Goal: Feedback & Contribution: Leave review/rating

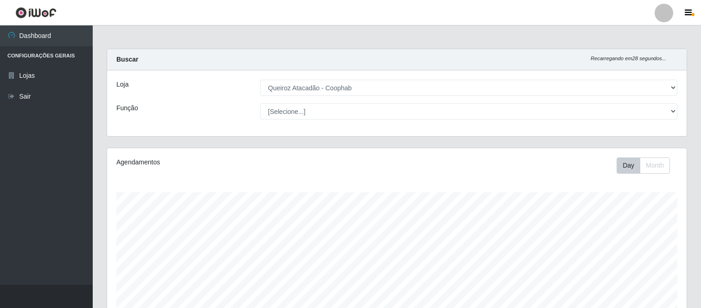
select select "463"
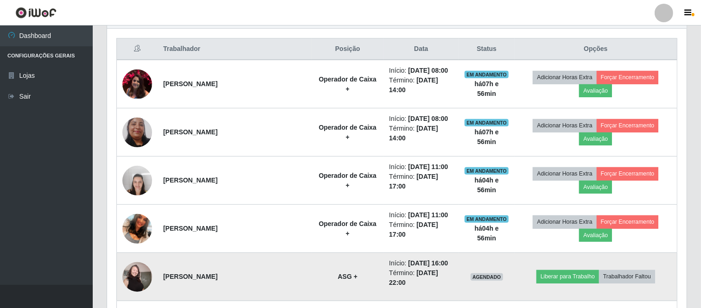
scroll to position [297, 0]
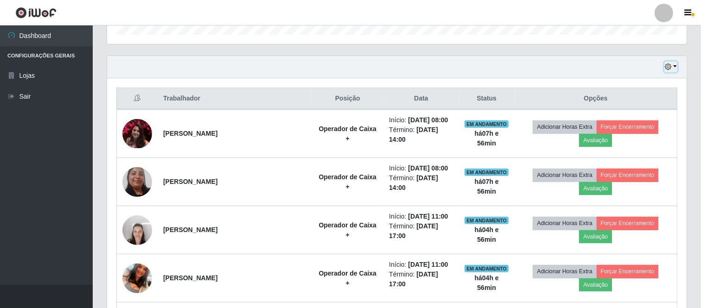
click at [668, 66] on icon "button" at bounding box center [668, 67] width 6 height 6
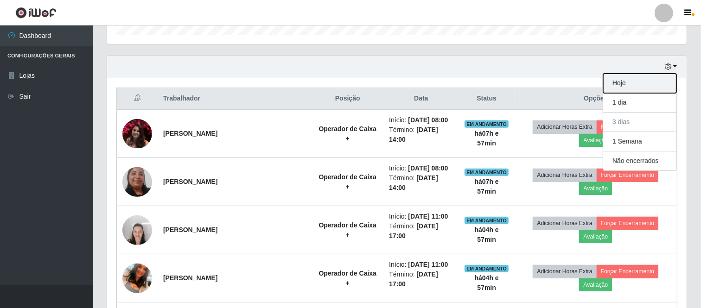
click at [630, 85] on button "Hoje" at bounding box center [639, 83] width 73 height 19
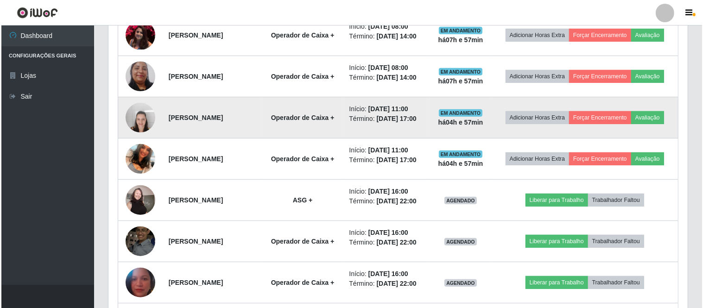
scroll to position [451, 0]
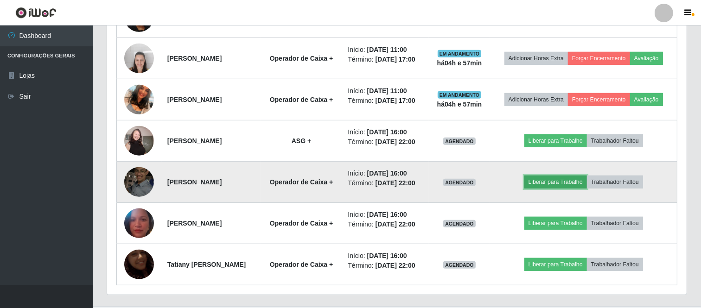
click at [558, 184] on button "Liberar para Trabalho" at bounding box center [555, 182] width 63 height 13
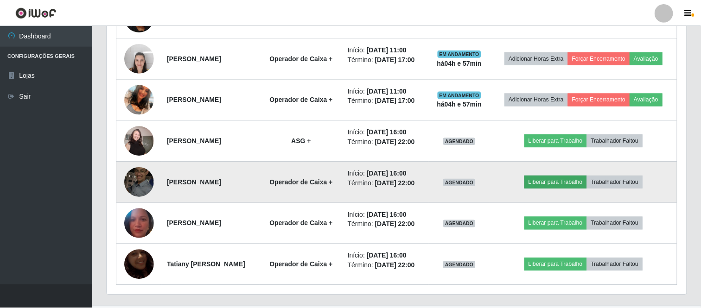
scroll to position [192, 573]
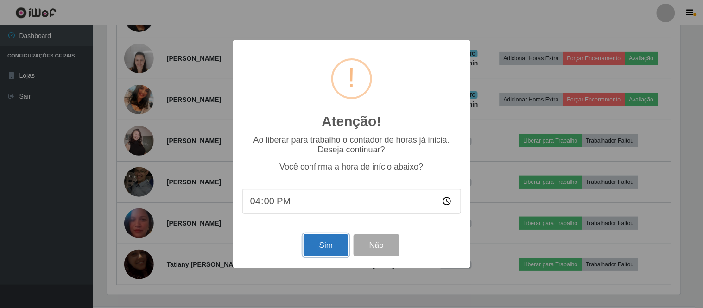
click at [322, 244] on button "Sim" at bounding box center [326, 246] width 45 height 22
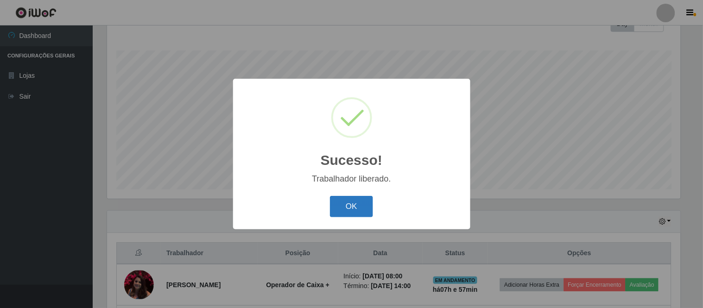
click at [350, 210] on button "OK" at bounding box center [351, 207] width 43 height 22
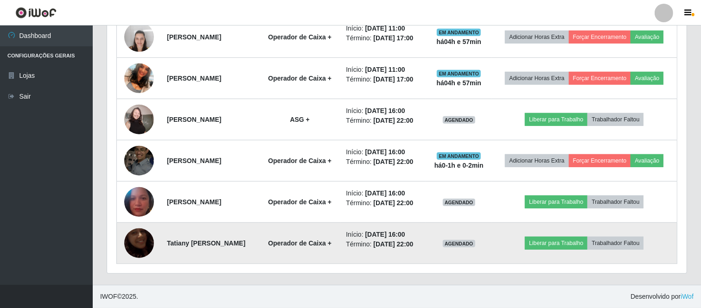
scroll to position [527, 0]
click at [565, 242] on button "Liberar para Trabalho" at bounding box center [556, 243] width 63 height 13
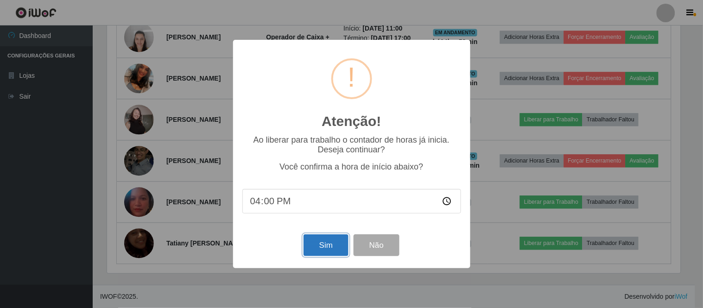
click at [330, 245] on button "Sim" at bounding box center [326, 246] width 45 height 22
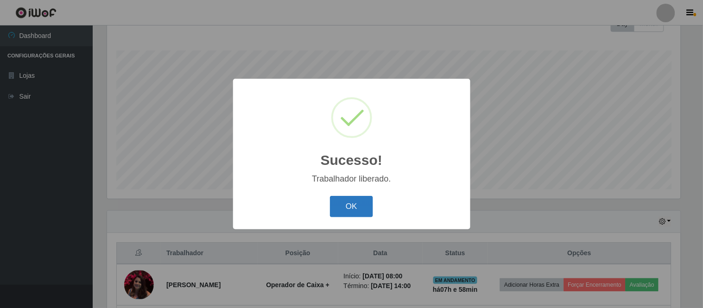
click at [347, 206] on button "OK" at bounding box center [351, 207] width 43 height 22
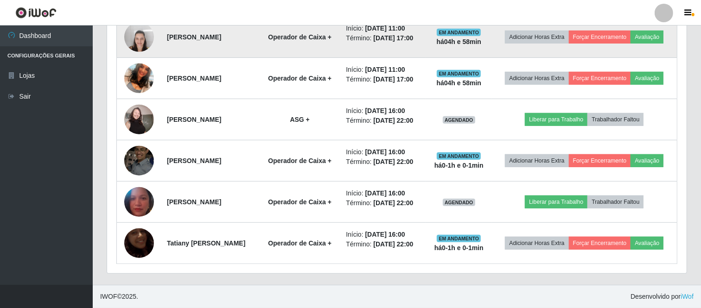
scroll to position [527, 0]
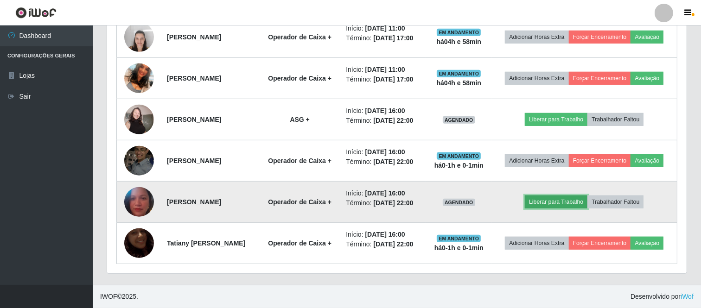
click at [559, 196] on button "Liberar para Trabalho" at bounding box center [556, 202] width 63 height 13
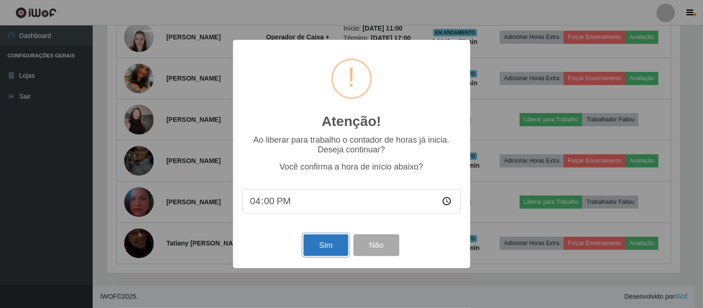
click at [330, 245] on button "Sim" at bounding box center [326, 246] width 45 height 22
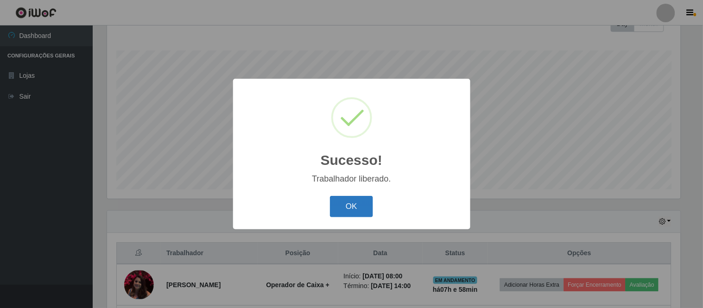
click at [352, 204] on button "OK" at bounding box center [351, 207] width 43 height 22
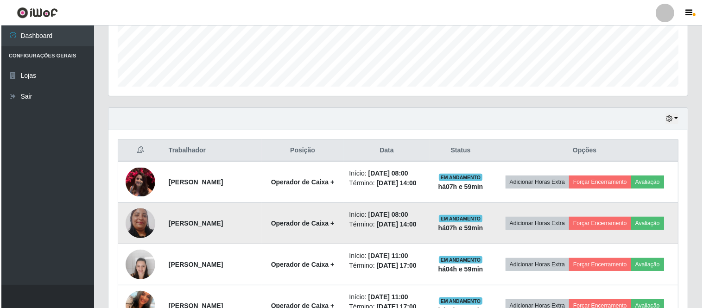
scroll to position [297, 0]
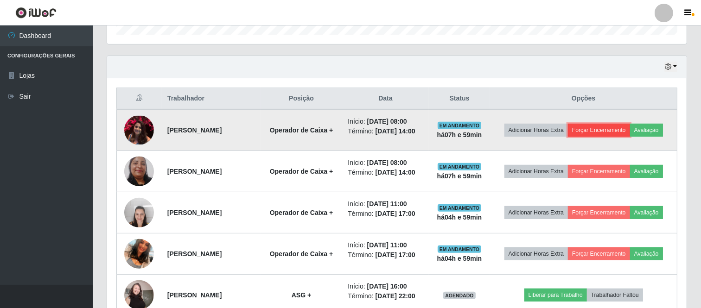
click at [612, 130] on button "Forçar Encerramento" at bounding box center [599, 130] width 62 height 13
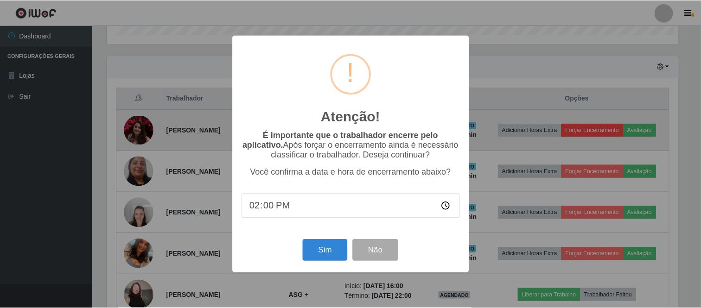
scroll to position [192, 573]
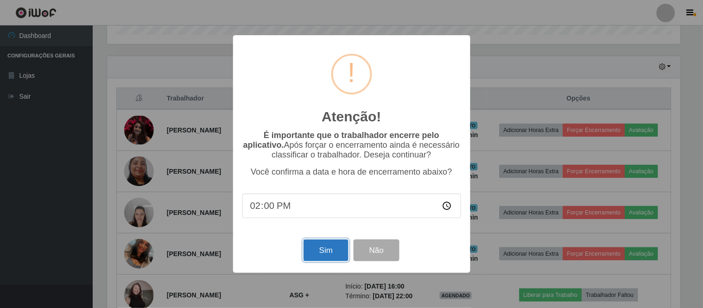
click at [328, 254] on button "Sim" at bounding box center [326, 251] width 45 height 22
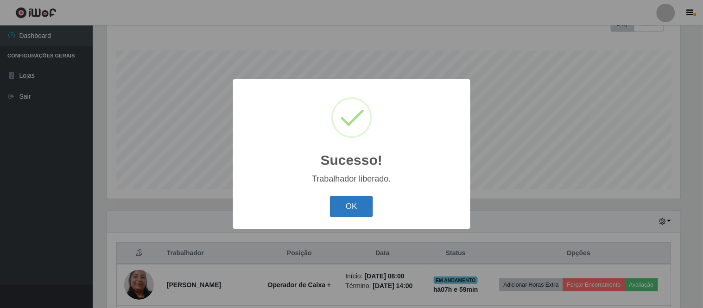
click at [357, 210] on button "OK" at bounding box center [351, 207] width 43 height 22
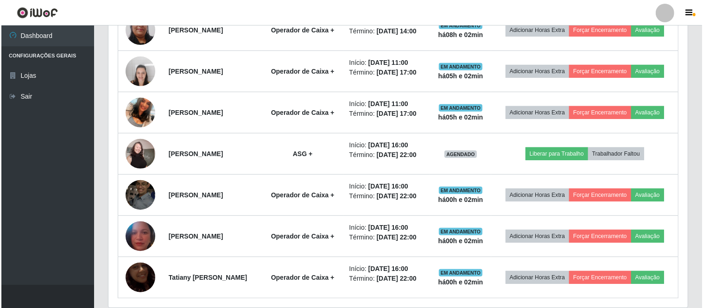
scroll to position [380, 0]
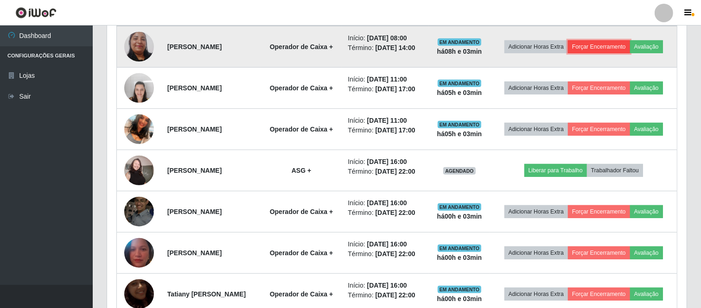
click at [617, 48] on button "Forçar Encerramento" at bounding box center [599, 46] width 62 height 13
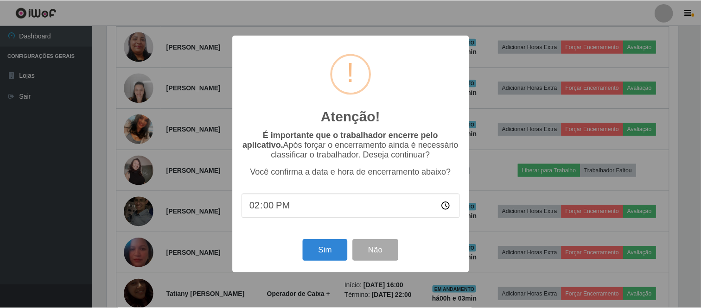
scroll to position [192, 573]
click at [337, 254] on button "Sim" at bounding box center [326, 251] width 45 height 22
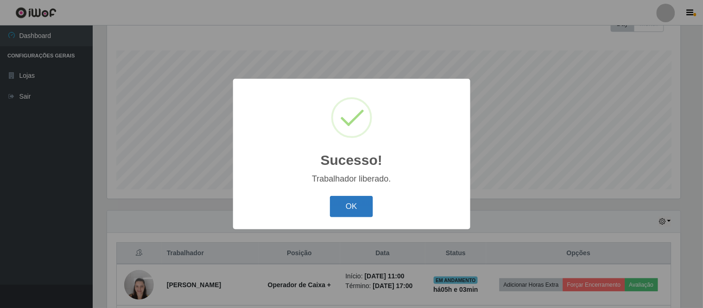
click at [359, 210] on button "OK" at bounding box center [351, 207] width 43 height 22
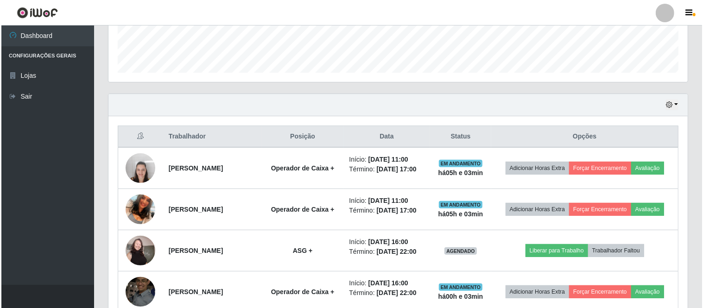
scroll to position [296, 0]
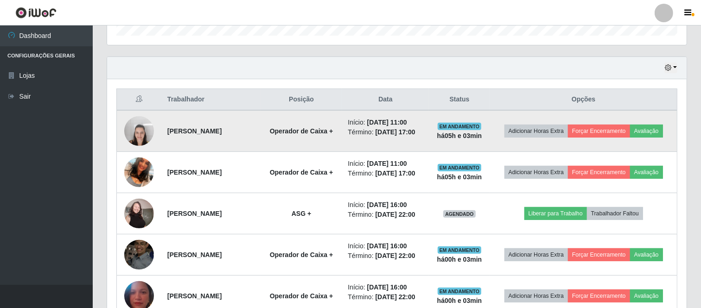
click at [142, 127] on img at bounding box center [139, 130] width 30 height 39
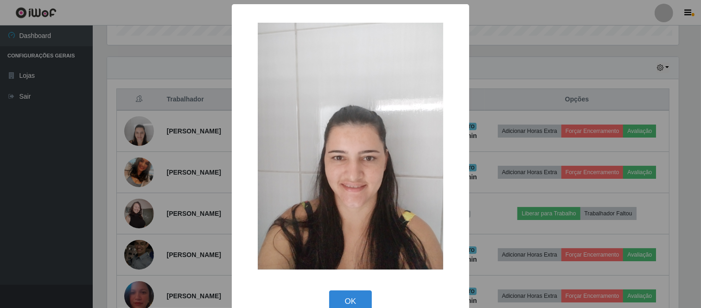
scroll to position [192, 573]
click at [360, 294] on button "OK" at bounding box center [351, 302] width 43 height 22
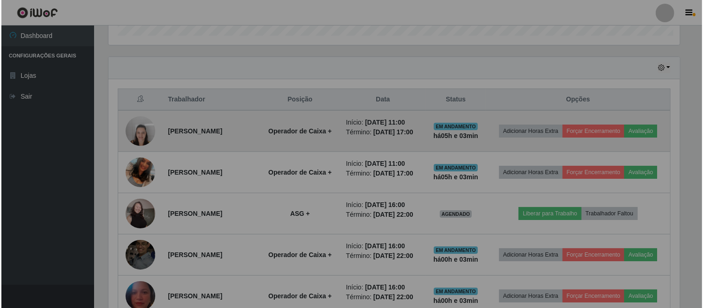
scroll to position [192, 579]
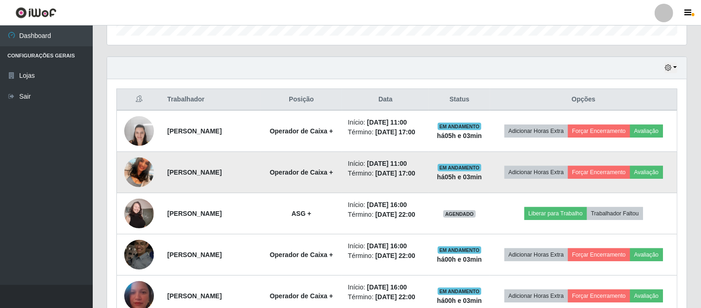
click at [139, 172] on img at bounding box center [139, 172] width 30 height 53
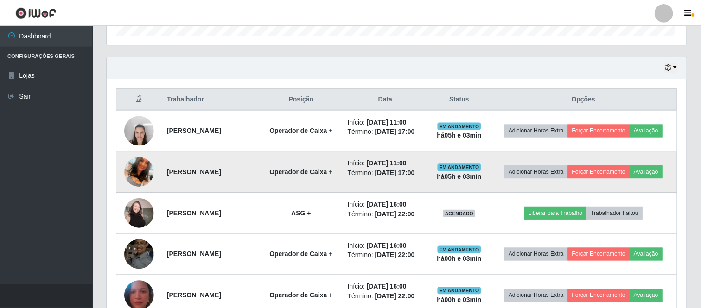
scroll to position [192, 573]
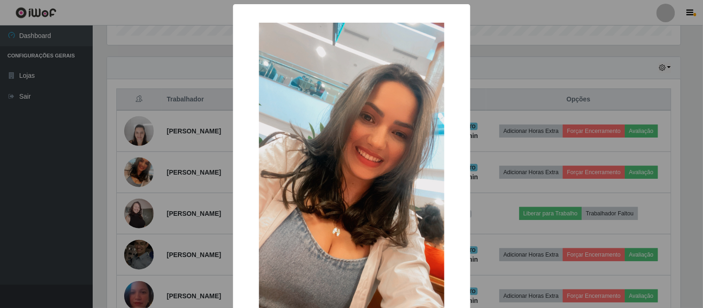
click at [169, 175] on div "× OK Cancel" at bounding box center [351, 154] width 703 height 308
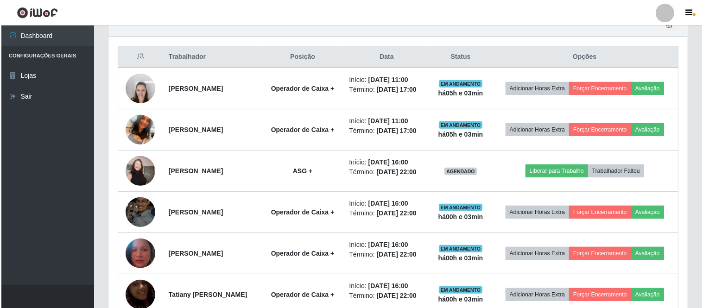
scroll to position [355, 0]
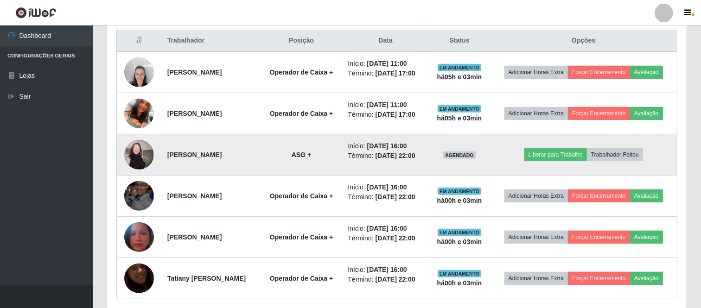
click at [140, 150] on img at bounding box center [139, 154] width 30 height 39
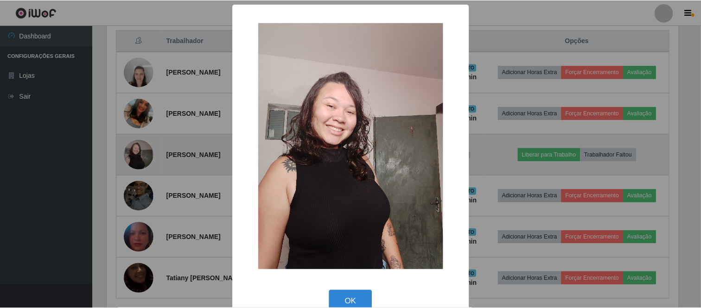
scroll to position [192, 573]
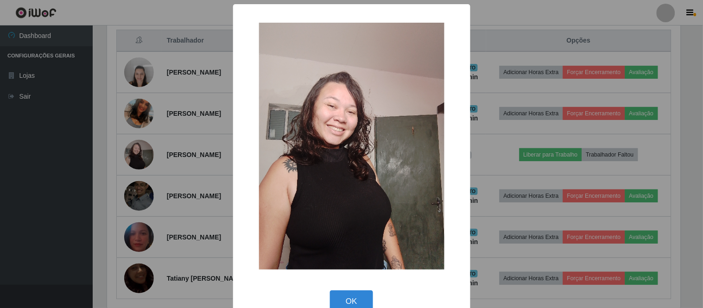
click at [184, 157] on div "× OK Cancel" at bounding box center [351, 154] width 703 height 308
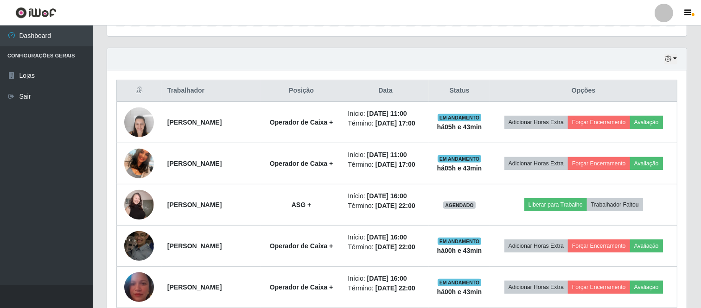
scroll to position [286, 0]
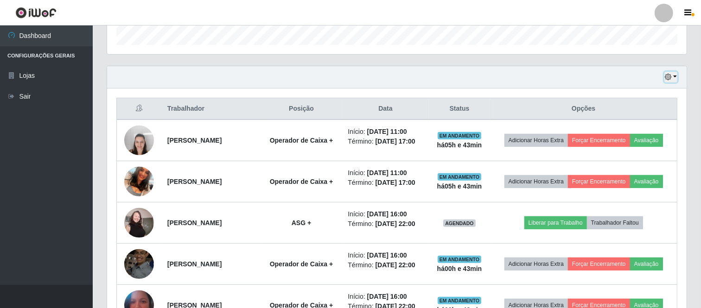
click at [670, 77] on icon "button" at bounding box center [668, 77] width 6 height 6
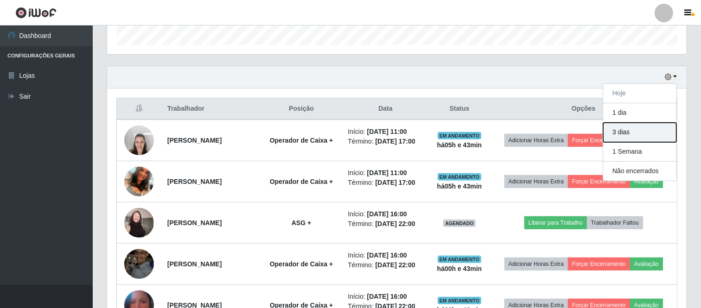
click at [632, 137] on button "3 dias" at bounding box center [639, 132] width 73 height 19
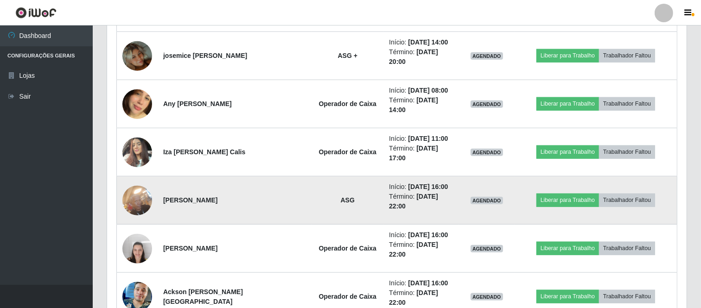
scroll to position [956, 0]
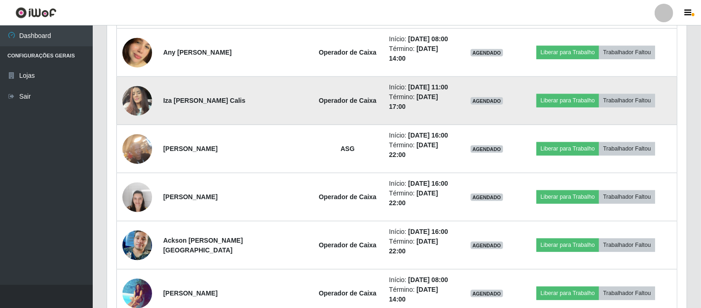
click at [140, 98] on img at bounding box center [137, 100] width 30 height 39
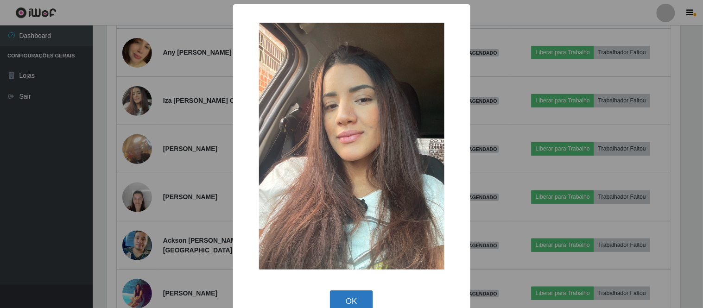
click at [357, 295] on button "OK" at bounding box center [351, 302] width 43 height 22
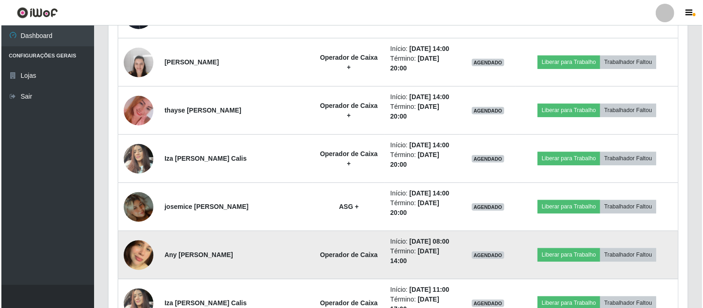
scroll to position [750, 0]
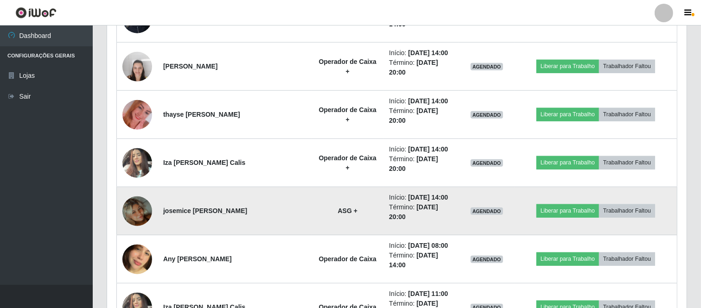
click at [139, 209] on img at bounding box center [137, 211] width 30 height 53
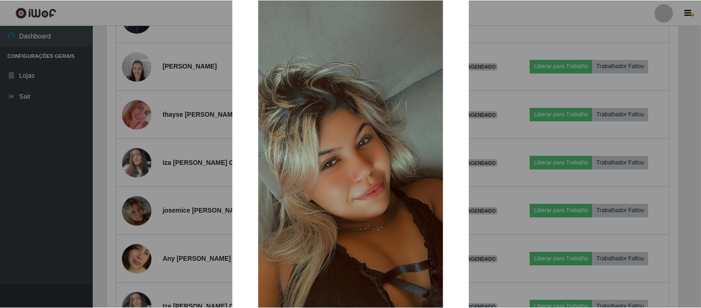
scroll to position [102, 0]
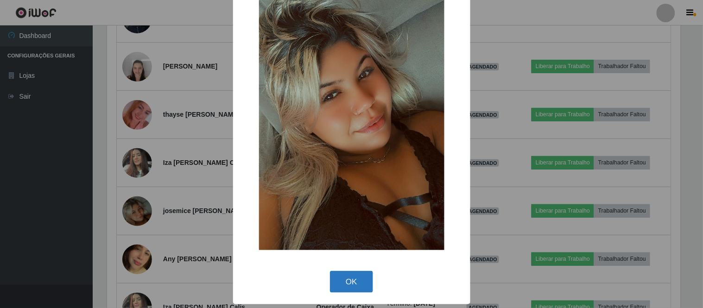
click at [360, 280] on button "OK" at bounding box center [351, 282] width 43 height 22
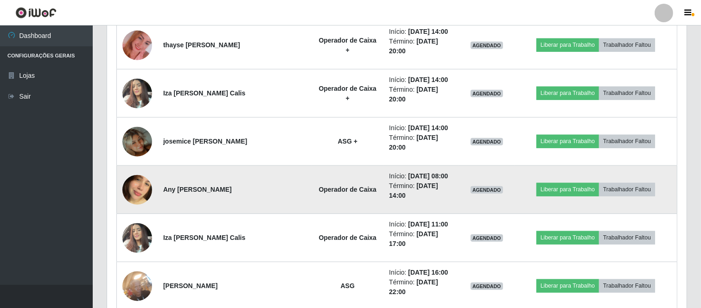
scroll to position [801, 0]
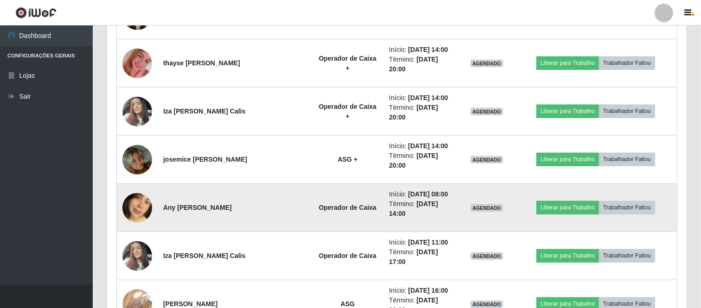
click at [133, 209] on img at bounding box center [137, 208] width 30 height 53
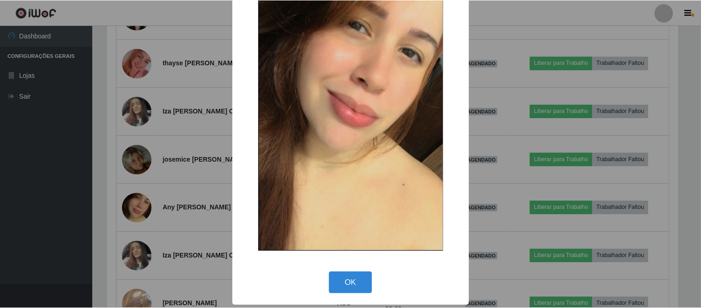
scroll to position [102, 0]
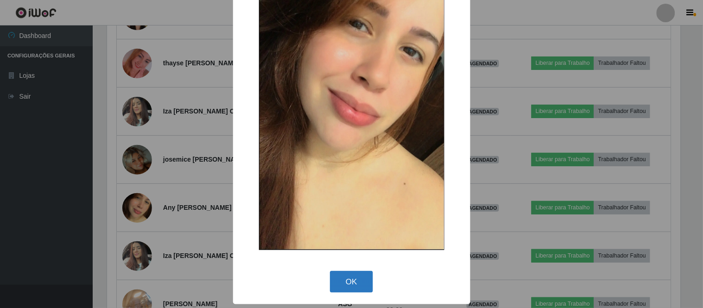
click at [360, 281] on button "OK" at bounding box center [351, 282] width 43 height 22
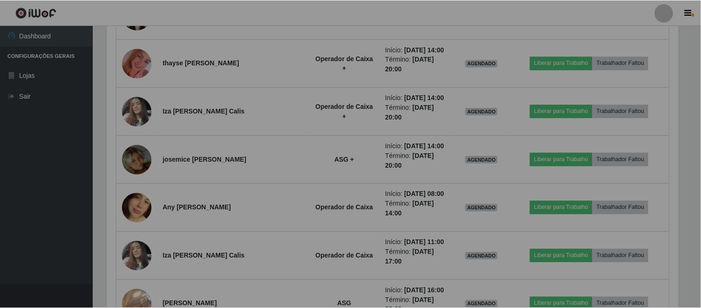
scroll to position [192, 579]
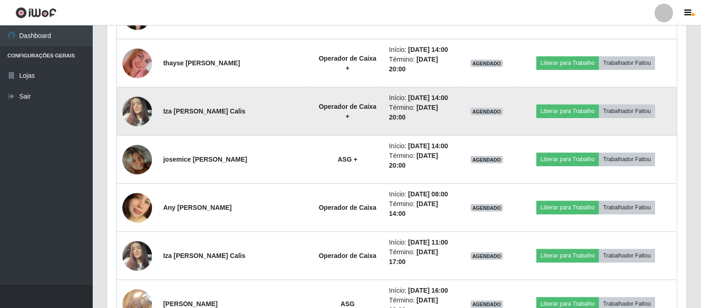
click at [142, 118] on img at bounding box center [137, 111] width 30 height 39
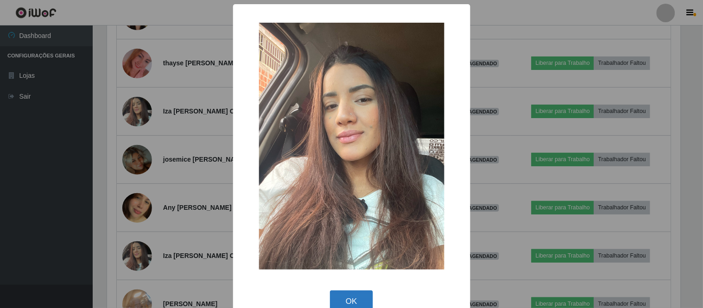
click at [339, 298] on button "OK" at bounding box center [351, 302] width 43 height 22
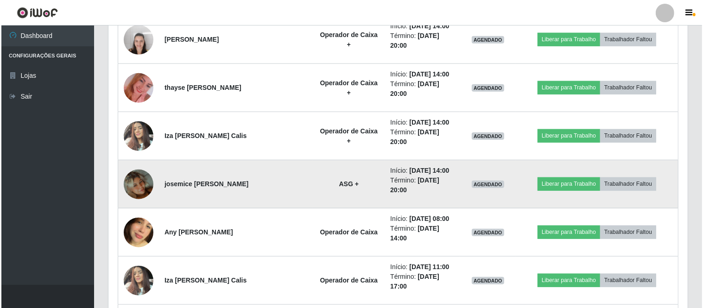
scroll to position [801, 0]
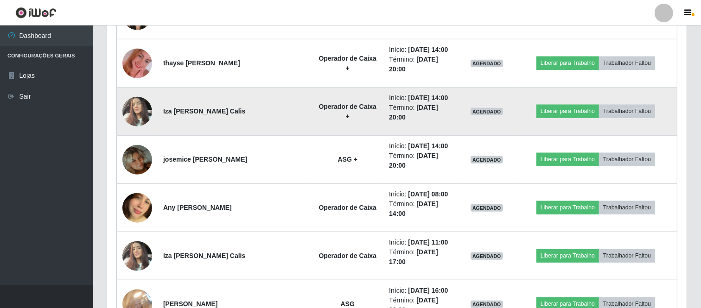
click at [135, 109] on img at bounding box center [137, 111] width 30 height 39
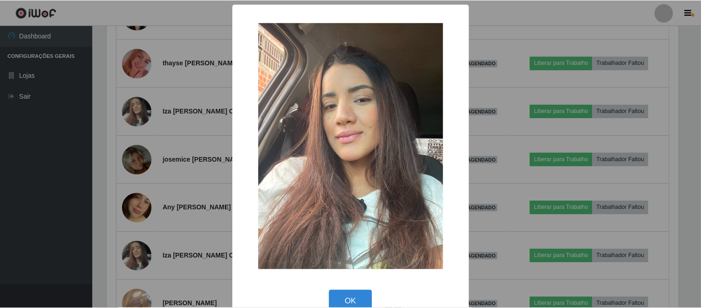
scroll to position [192, 573]
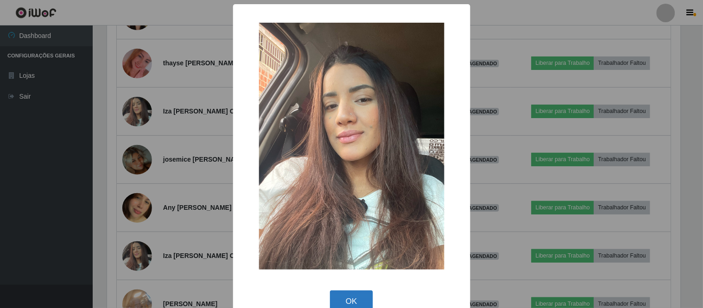
click at [354, 299] on button "OK" at bounding box center [351, 302] width 43 height 22
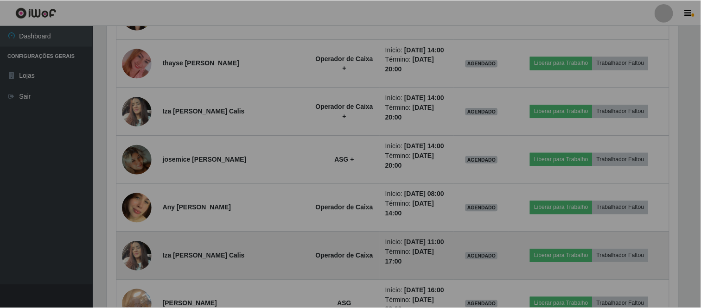
scroll to position [192, 579]
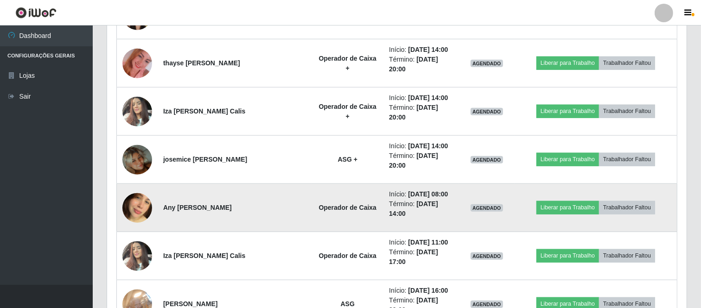
click at [130, 213] on img at bounding box center [137, 208] width 30 height 53
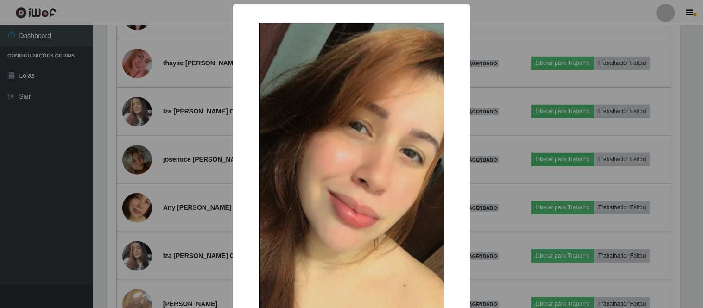
click at [185, 11] on div "× OK Cancel" at bounding box center [351, 154] width 703 height 308
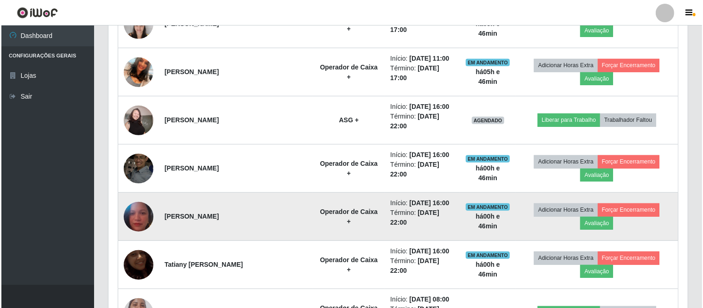
scroll to position [337, 0]
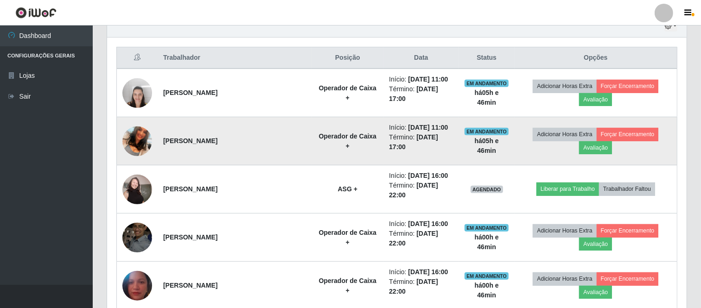
click at [127, 141] on img at bounding box center [137, 141] width 30 height 53
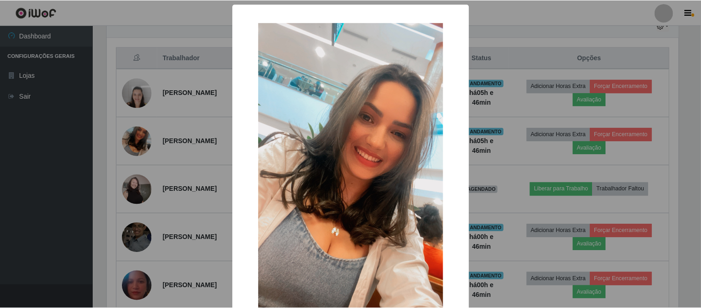
scroll to position [102, 0]
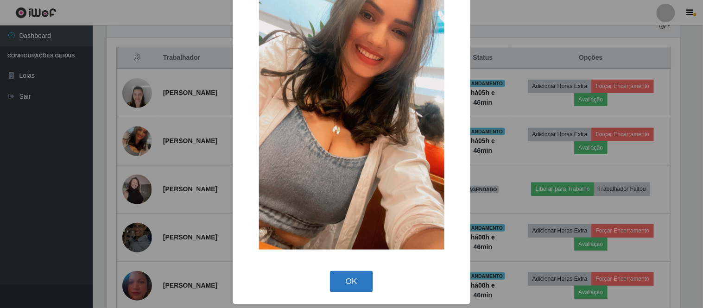
click at [356, 281] on button "OK" at bounding box center [351, 282] width 43 height 22
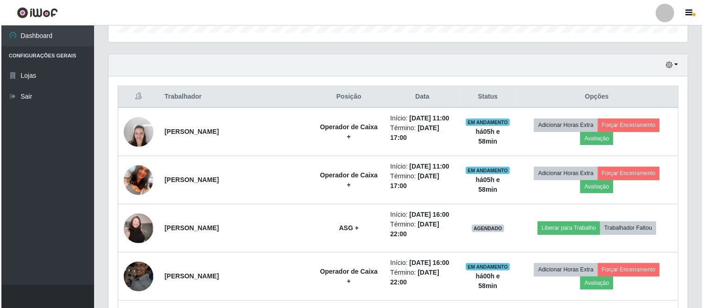
scroll to position [308, 0]
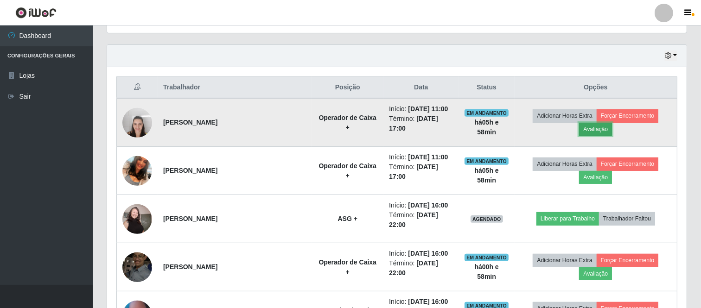
click at [597, 131] on button "Avaliação" at bounding box center [595, 129] width 33 height 13
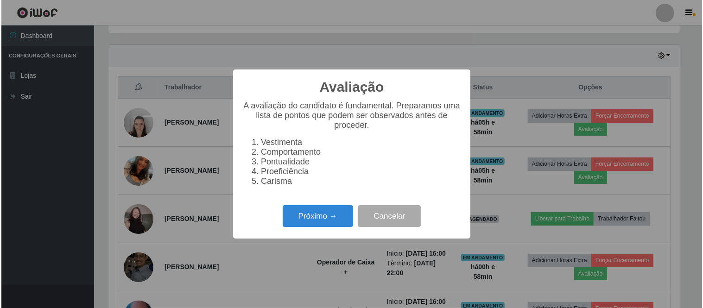
scroll to position [192, 573]
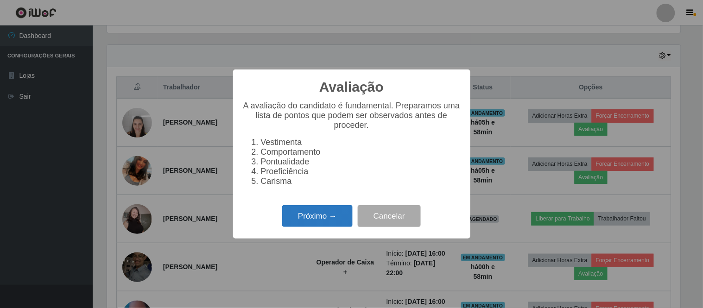
click at [335, 216] on button "Próximo →" at bounding box center [317, 216] width 70 height 22
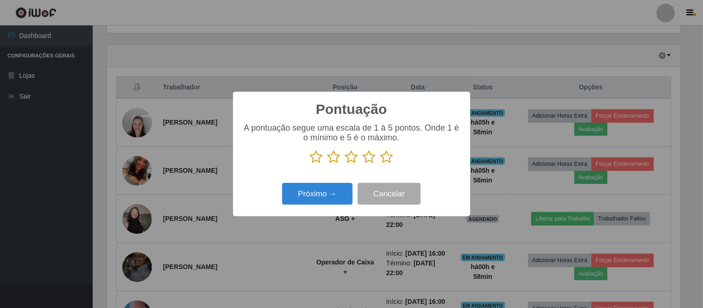
click at [388, 160] on icon at bounding box center [387, 157] width 13 height 14
click at [381, 164] on input "radio" at bounding box center [381, 164] width 0 height 0
click at [313, 189] on button "Próximo →" at bounding box center [317, 194] width 70 height 22
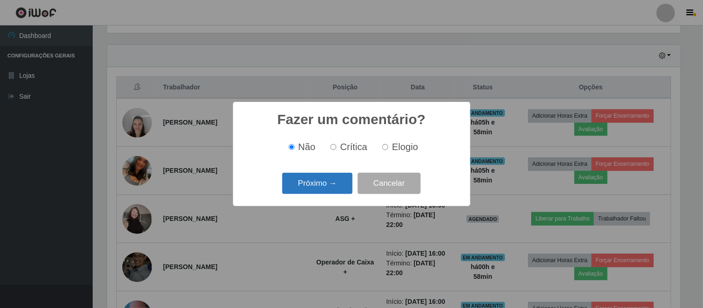
click at [337, 184] on button "Próximo →" at bounding box center [317, 184] width 70 height 22
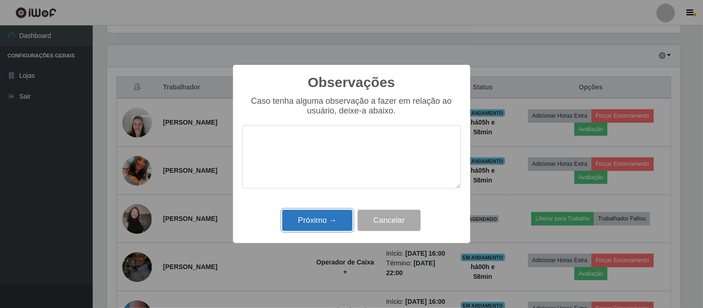
click at [320, 221] on button "Próximo →" at bounding box center [317, 221] width 70 height 22
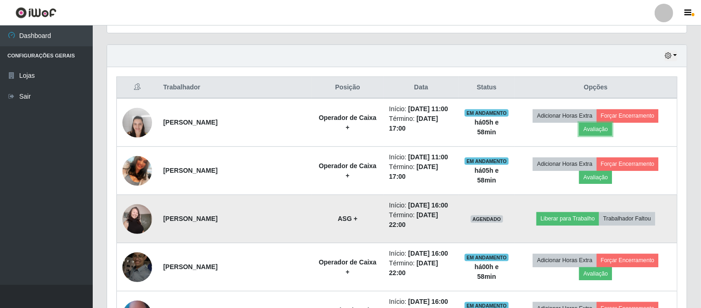
scroll to position [192, 579]
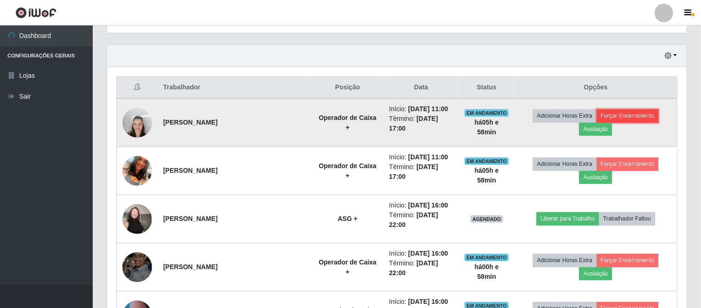
click at [627, 115] on button "Forçar Encerramento" at bounding box center [628, 115] width 62 height 13
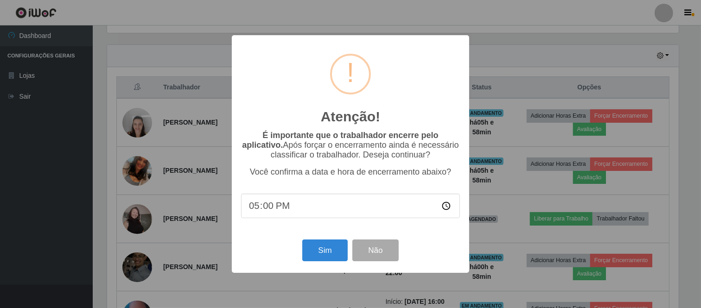
scroll to position [192, 573]
click at [337, 251] on button "Sim" at bounding box center [326, 251] width 45 height 22
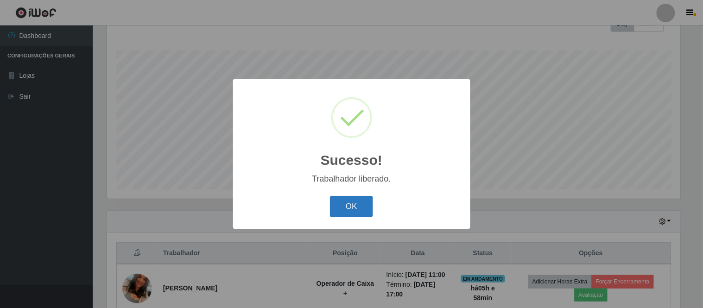
click at [355, 204] on button "OK" at bounding box center [351, 207] width 43 height 22
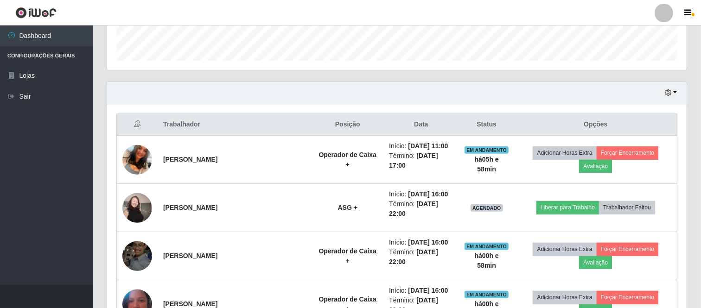
scroll to position [297, 0]
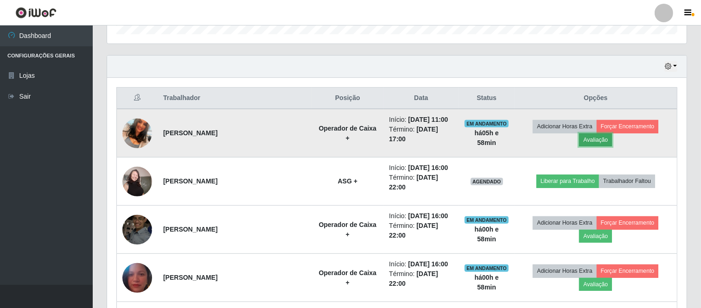
click at [599, 138] on button "Avaliação" at bounding box center [595, 139] width 33 height 13
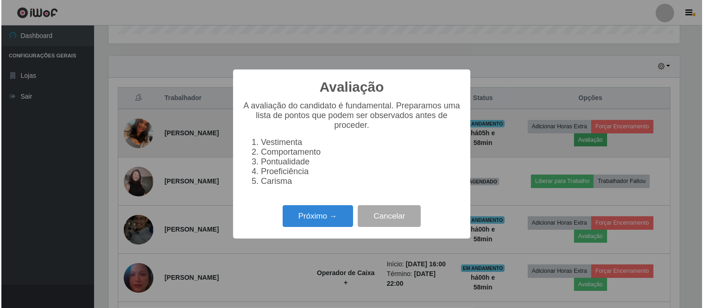
scroll to position [192, 573]
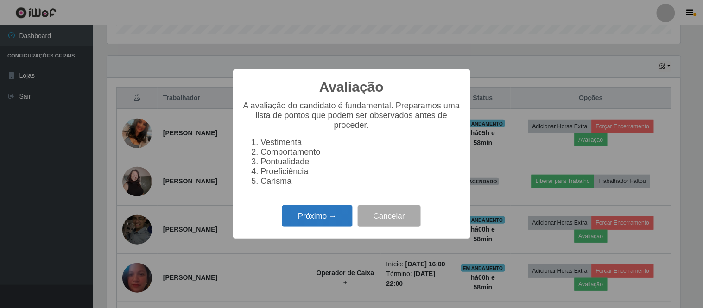
click at [328, 218] on button "Próximo →" at bounding box center [317, 216] width 70 height 22
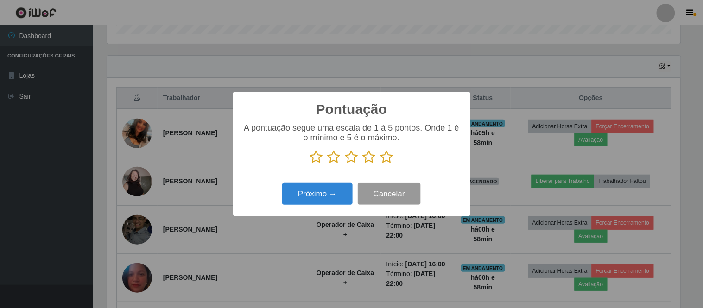
scroll to position [463330, 462949]
click at [387, 156] on icon at bounding box center [387, 157] width 13 height 14
click at [381, 164] on input "radio" at bounding box center [381, 164] width 0 height 0
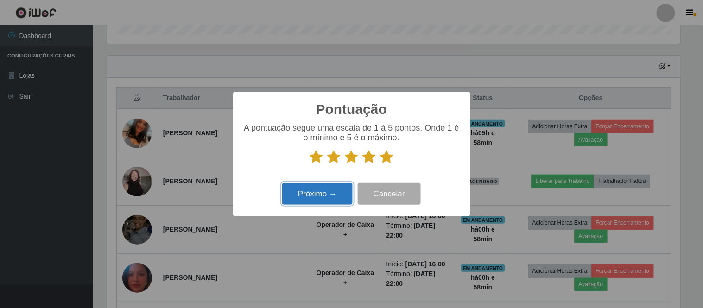
click at [311, 204] on button "Próximo →" at bounding box center [317, 194] width 70 height 22
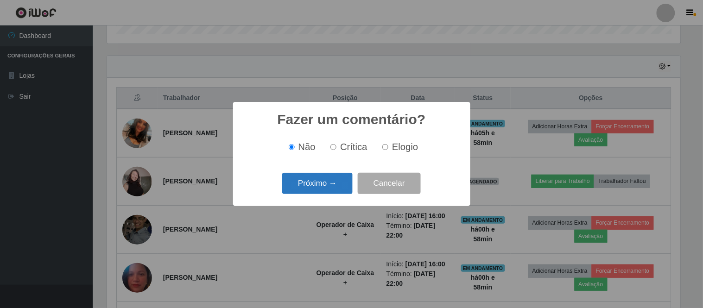
click at [328, 185] on button "Próximo →" at bounding box center [317, 184] width 70 height 22
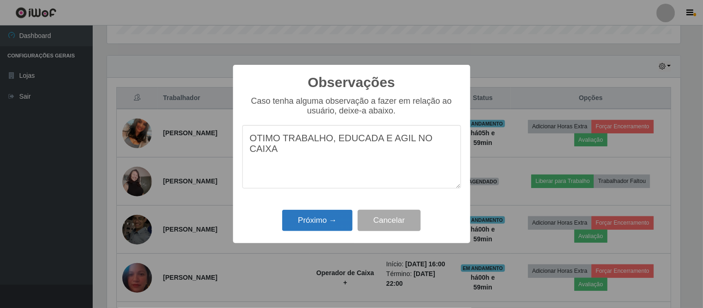
type textarea "OTIMO TRABALHO, EDUCADA E AGIL NO CAIXA"
click at [317, 223] on button "Próximo →" at bounding box center [317, 221] width 70 height 22
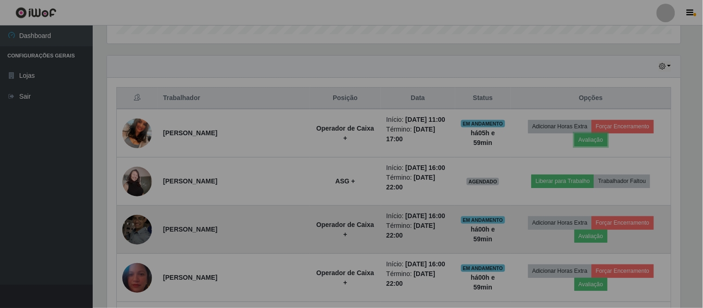
scroll to position [192, 579]
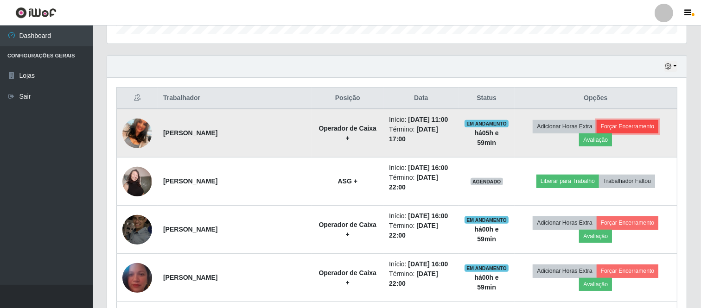
click at [612, 130] on button "Forçar Encerramento" at bounding box center [628, 126] width 62 height 13
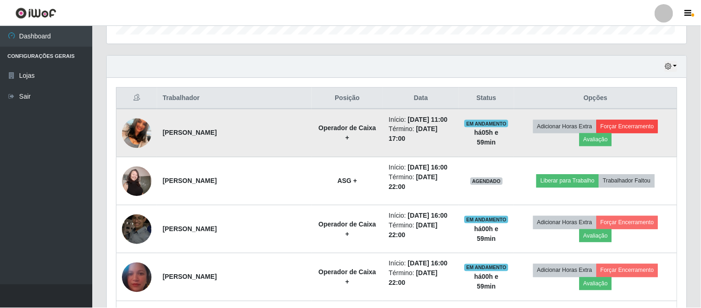
scroll to position [192, 573]
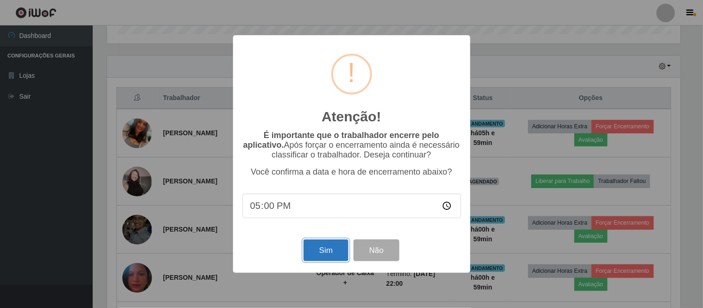
click at [332, 252] on button "Sim" at bounding box center [326, 251] width 45 height 22
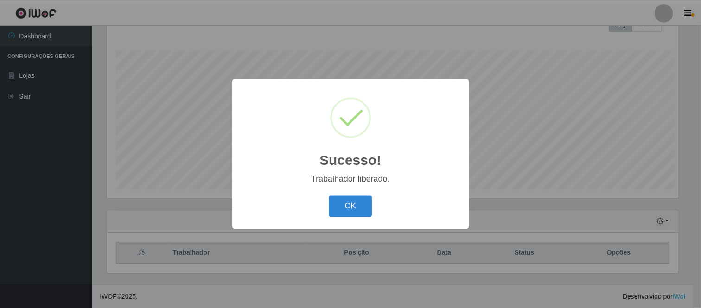
scroll to position [0, 0]
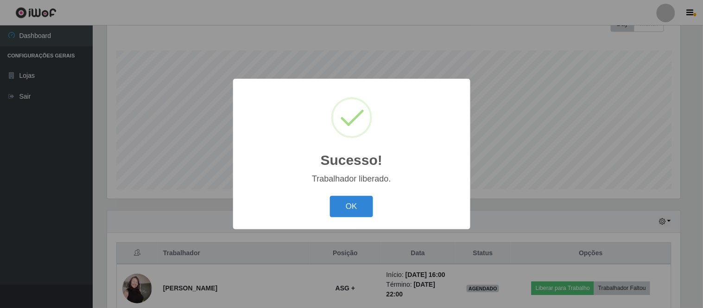
drag, startPoint x: 344, startPoint y: 206, endPoint x: 551, endPoint y: 169, distance: 209.9
click at [347, 205] on button "OK" at bounding box center [351, 207] width 43 height 22
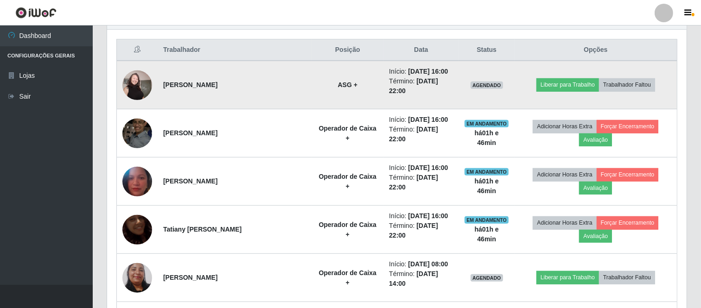
scroll to position [348, 0]
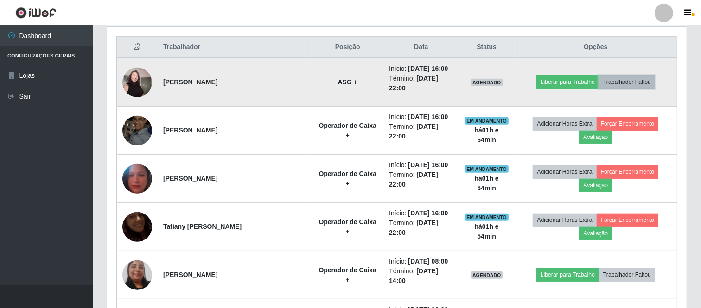
click at [638, 83] on button "Trabalhador Faltou" at bounding box center [627, 82] width 56 height 13
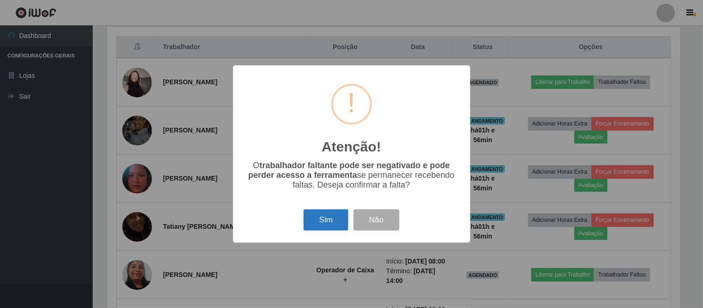
click at [329, 224] on button "Sim" at bounding box center [326, 221] width 45 height 22
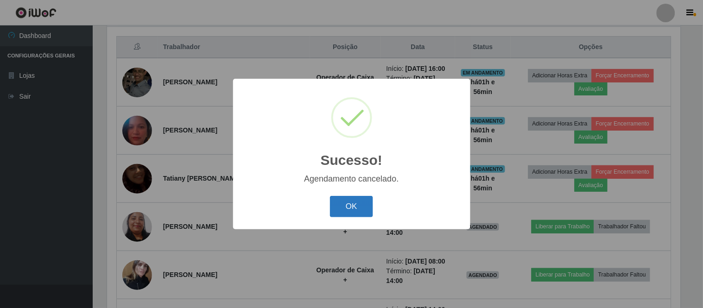
click at [349, 210] on button "OK" at bounding box center [351, 207] width 43 height 22
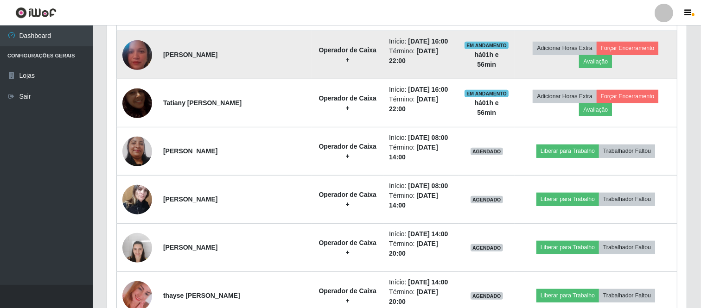
scroll to position [297, 0]
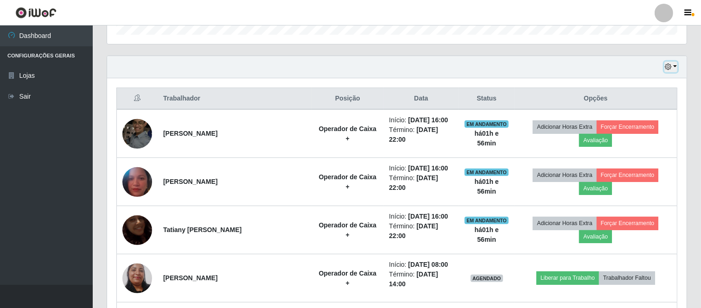
click at [670, 69] on icon "button" at bounding box center [668, 67] width 6 height 6
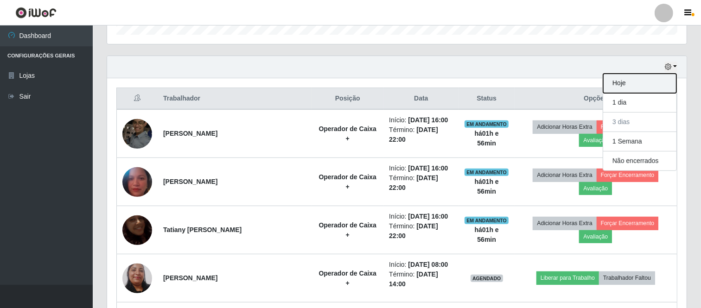
click at [617, 83] on button "Hoje" at bounding box center [639, 83] width 73 height 19
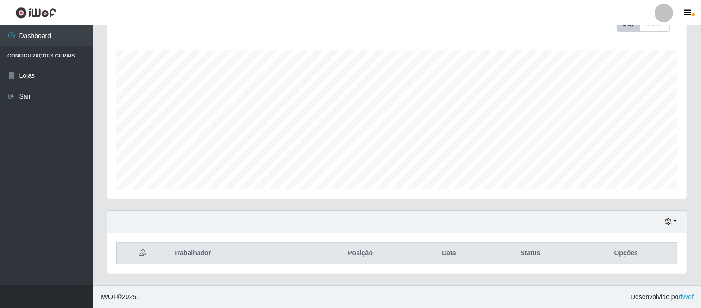
scroll to position [266, 0]
